Goal: Navigation & Orientation: Find specific page/section

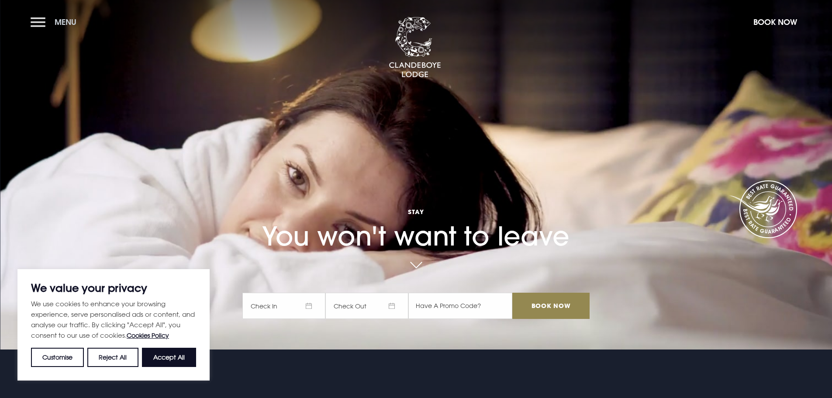
click at [37, 21] on button "Menu" at bounding box center [56, 22] width 50 height 19
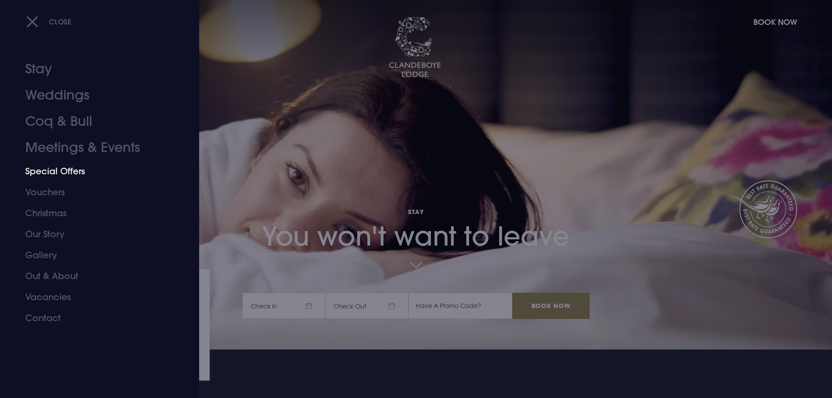
click at [54, 172] on link "Special Offers" at bounding box center [94, 171] width 138 height 21
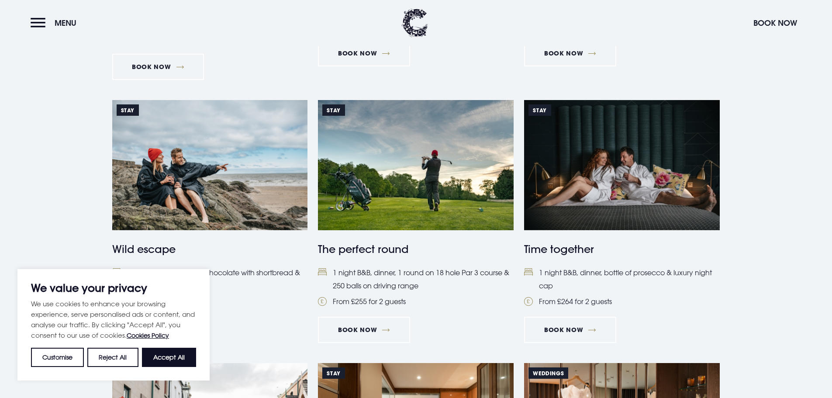
scroll to position [728, 0]
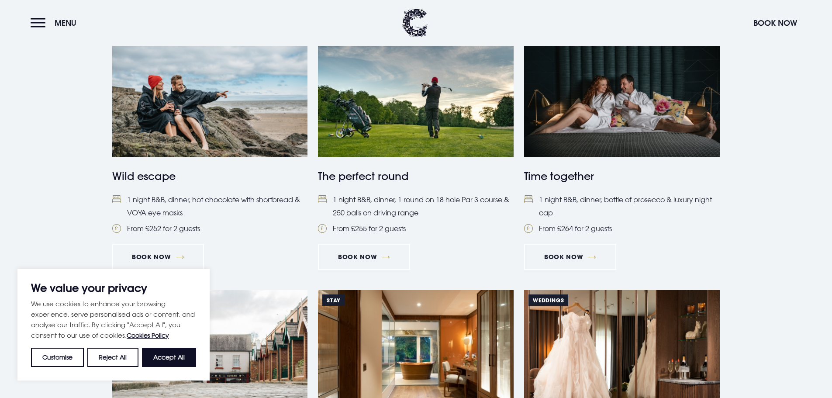
click at [407, 147] on img at bounding box center [416, 92] width 196 height 130
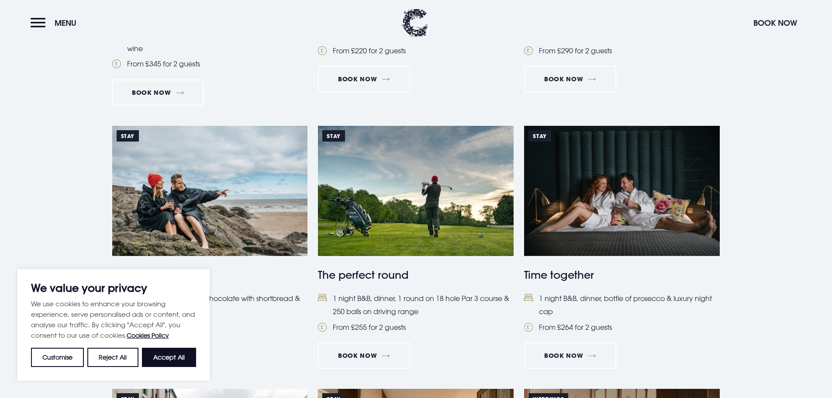
scroll to position [291, 0]
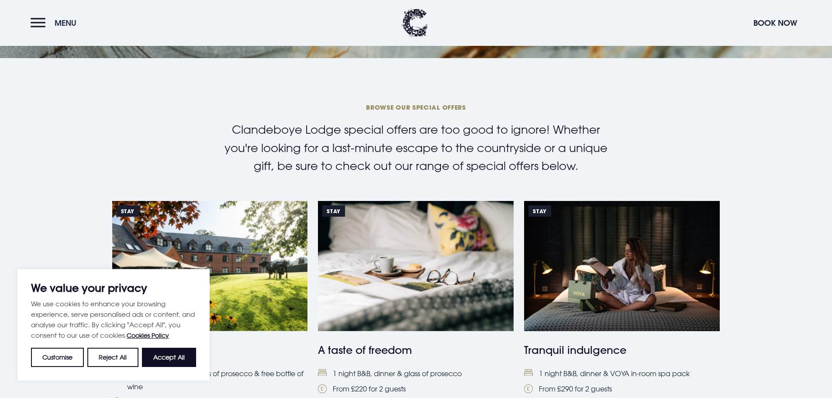
click at [32, 20] on button "Menu" at bounding box center [56, 23] width 50 height 19
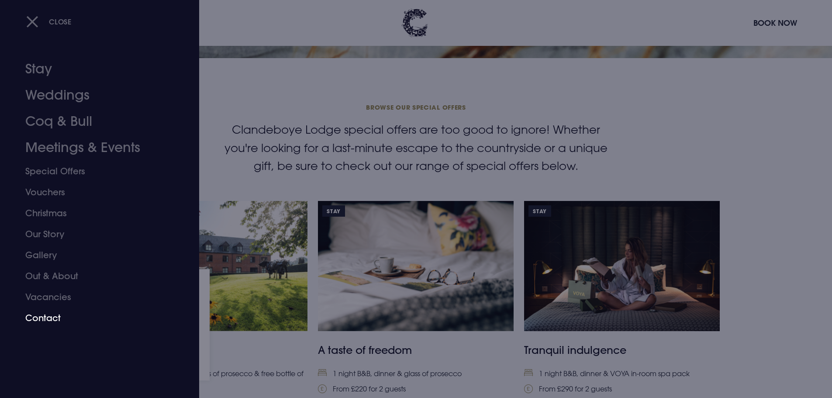
click at [44, 321] on link "Contact" at bounding box center [94, 317] width 138 height 21
